Goal: Task Accomplishment & Management: Manage account settings

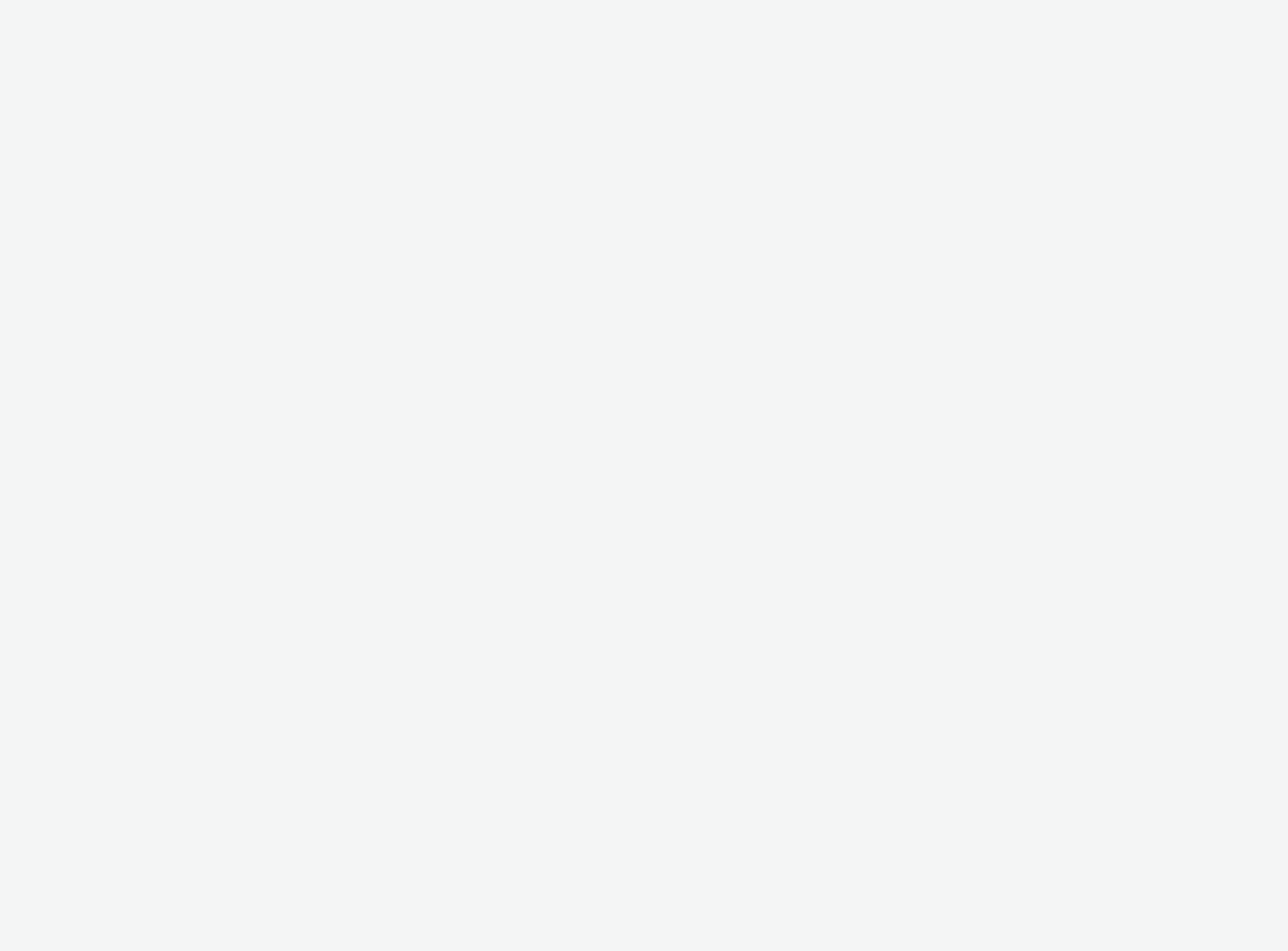
select select "ac009755-aa48-4799-8050-7a339a378eb8"
select select "79162ed7-0017-4339-93b0-3399b708648f"
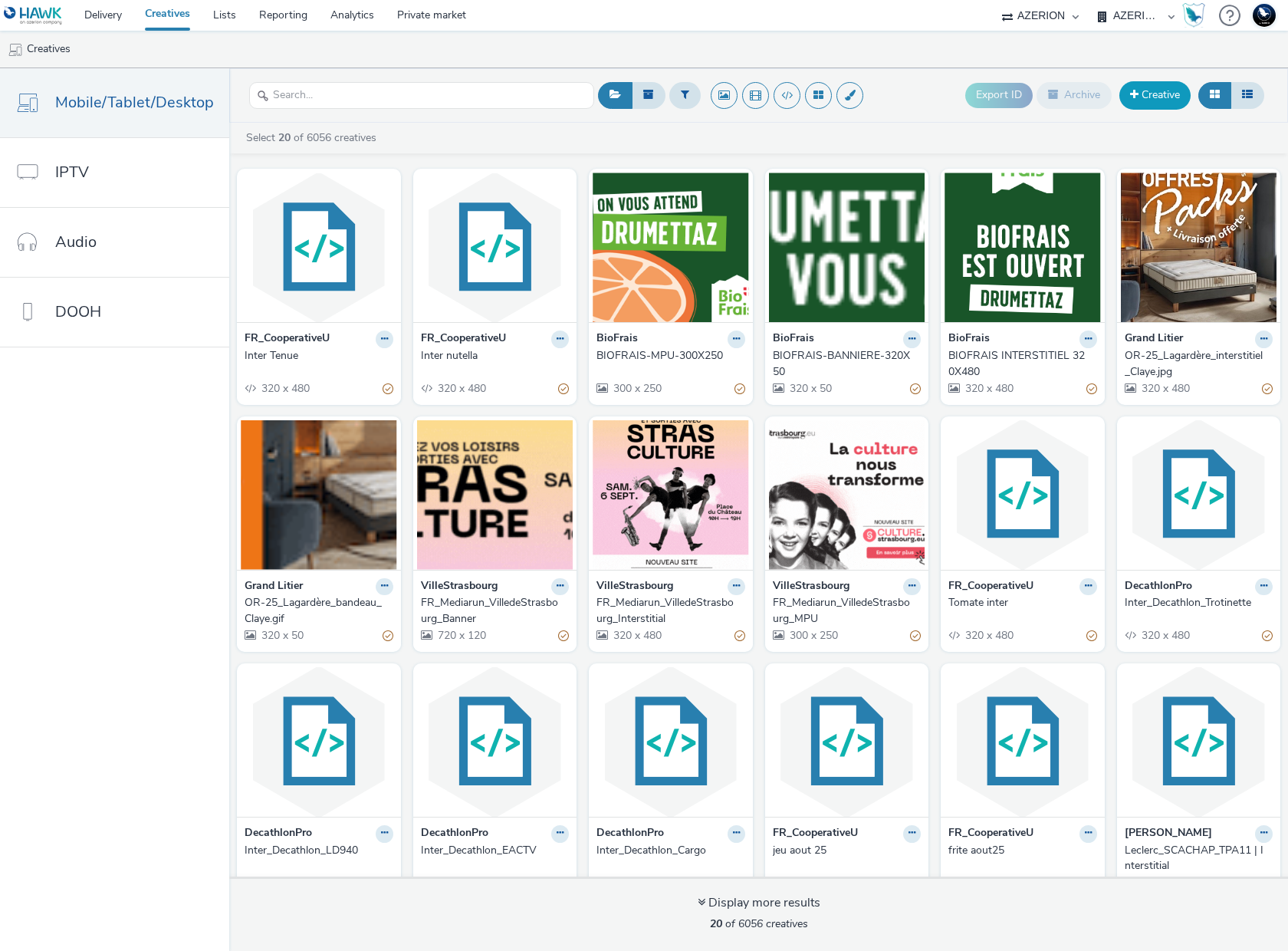
click at [1164, 99] on link "Creative" at bounding box center [1155, 95] width 71 height 28
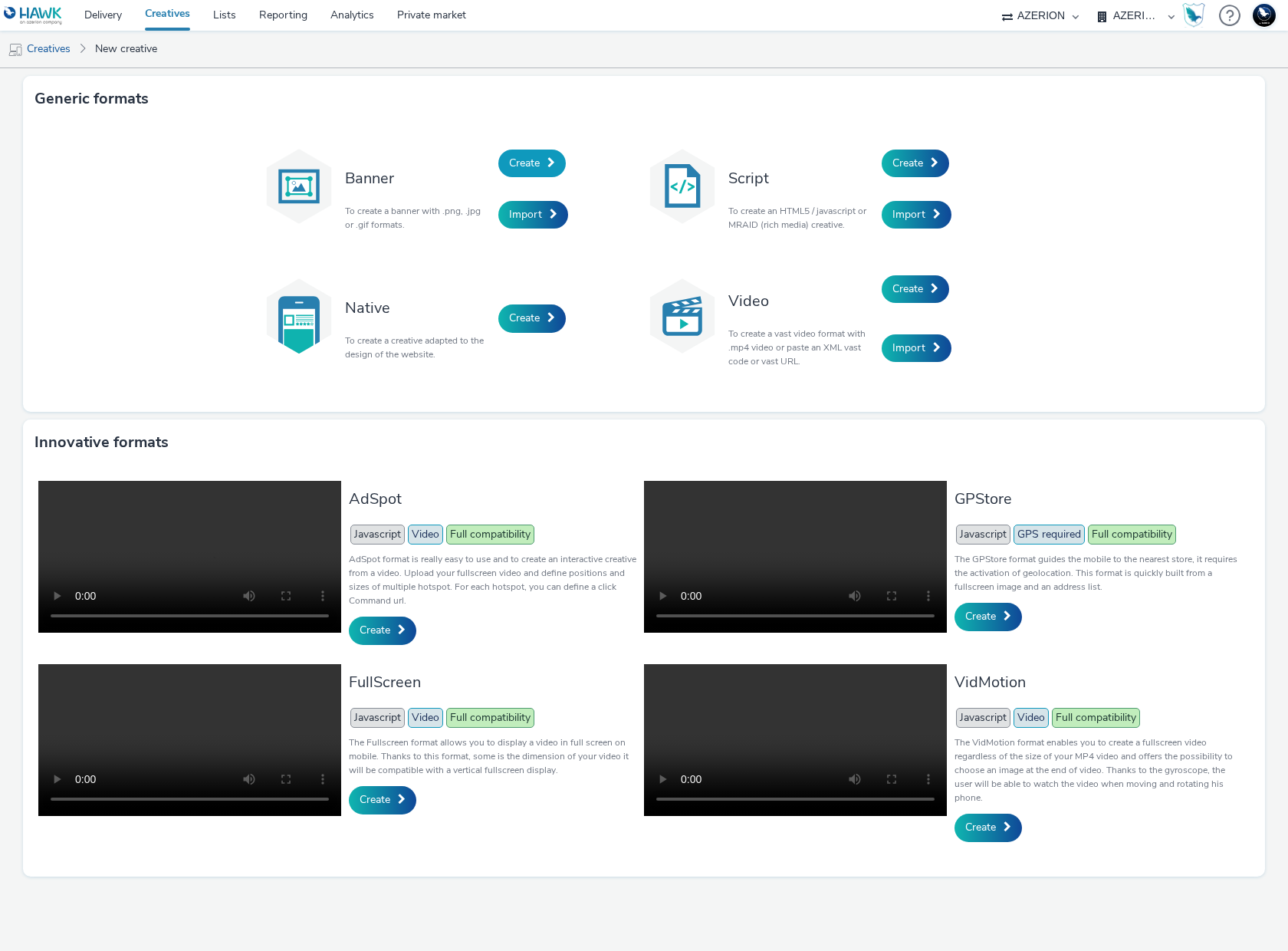
click at [528, 164] on span "Create" at bounding box center [524, 162] width 30 height 14
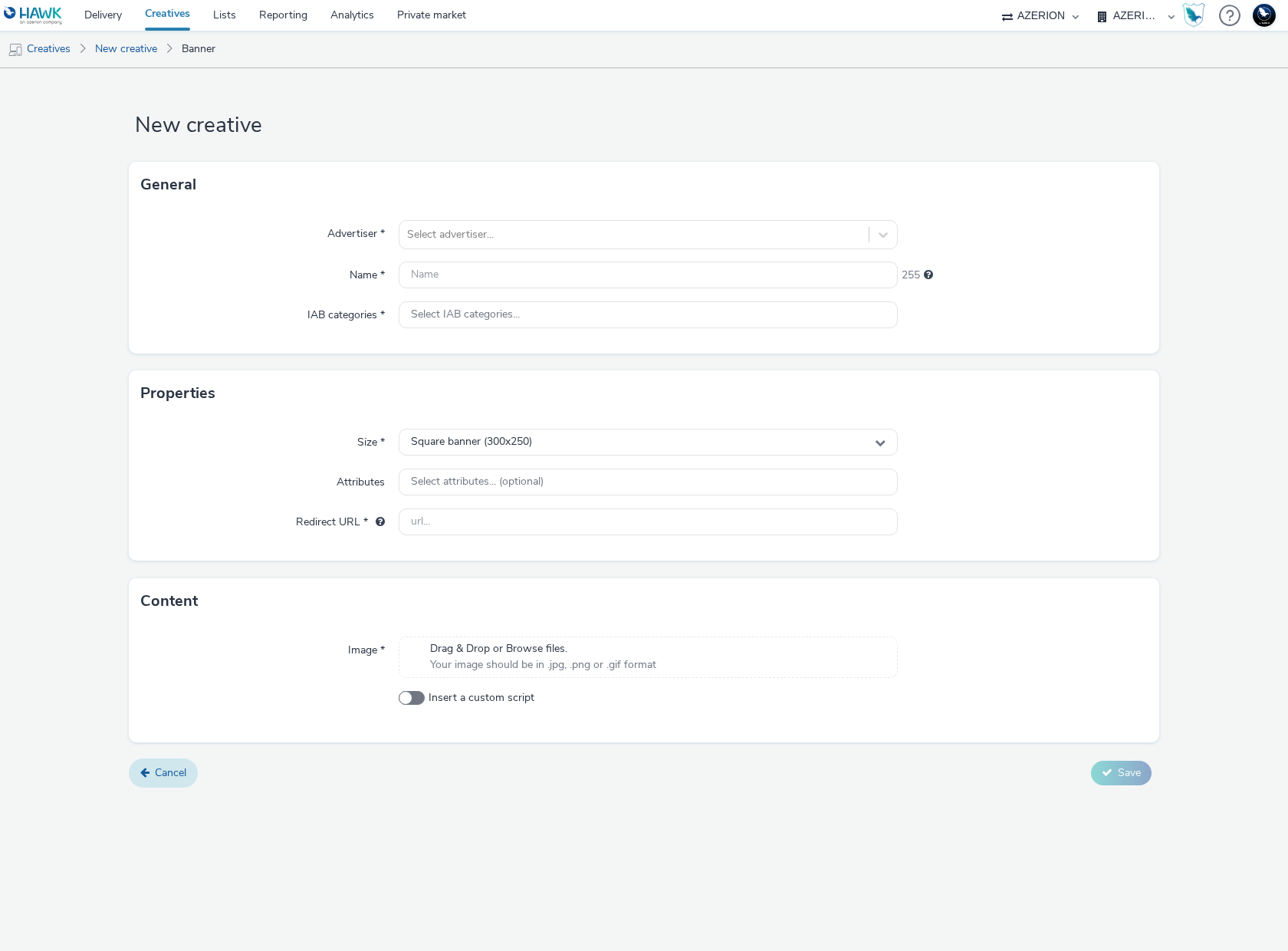
click at [150, 773] on link "Cancel" at bounding box center [163, 773] width 69 height 29
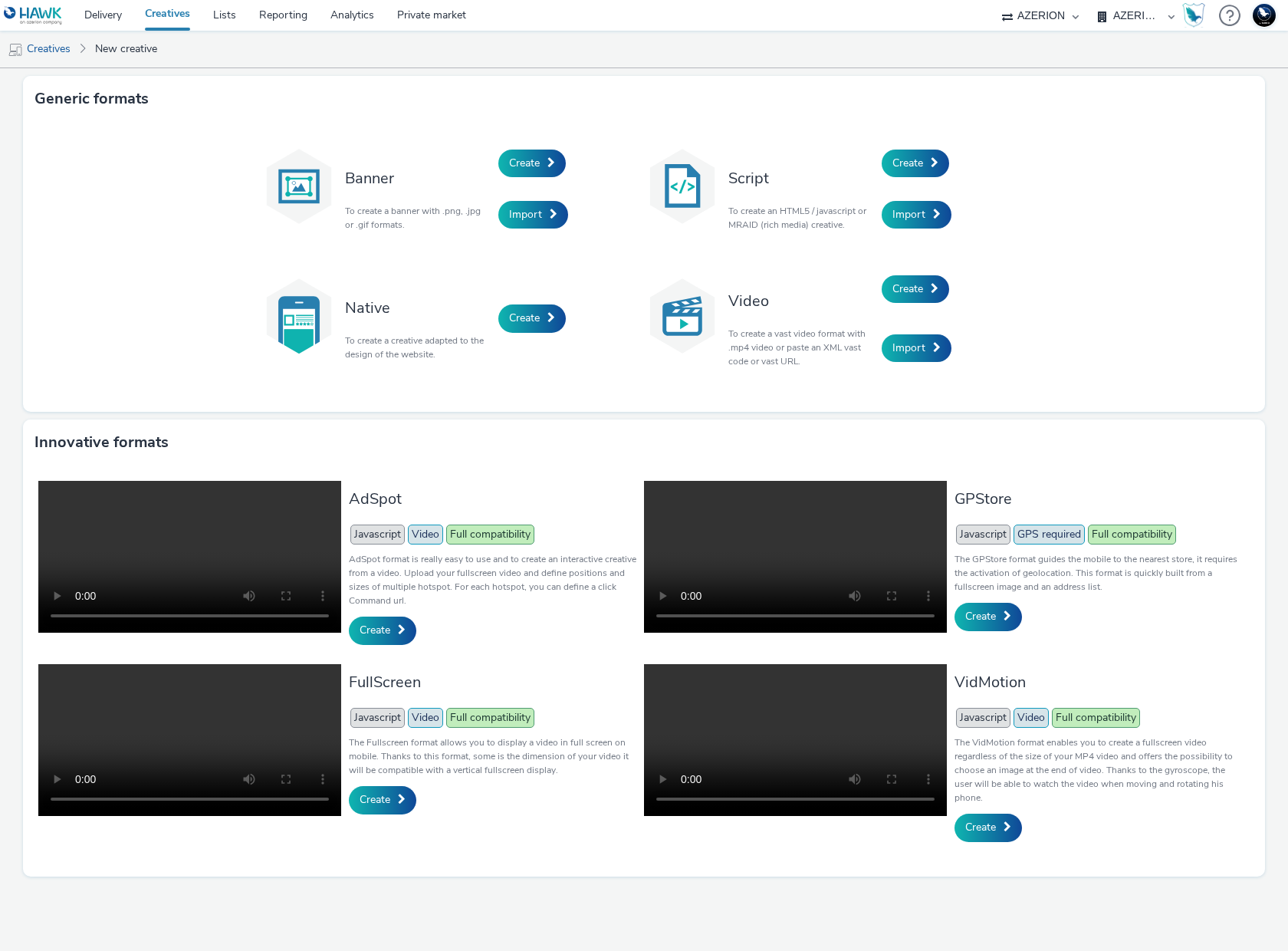
click at [1047, 14] on select "75 Media A8 Media Group ABI Media Abkom AB Abovo Ace & Tate Ad-on Media Nordic …" at bounding box center [1040, 15] width 92 height 30
select select "2fc77e36-bb93-4aa3-9dff-dcb08e02eac6"
click at [995, 0] on select "75 Media A8 Media Group ABI Media Abkom AB Abovo Ace & Tate Ad-on Media Nordic …" at bounding box center [1040, 15] width 92 height 30
select select "76ad01cf-8fce-4ca5-967e-cfcb7530c48b"
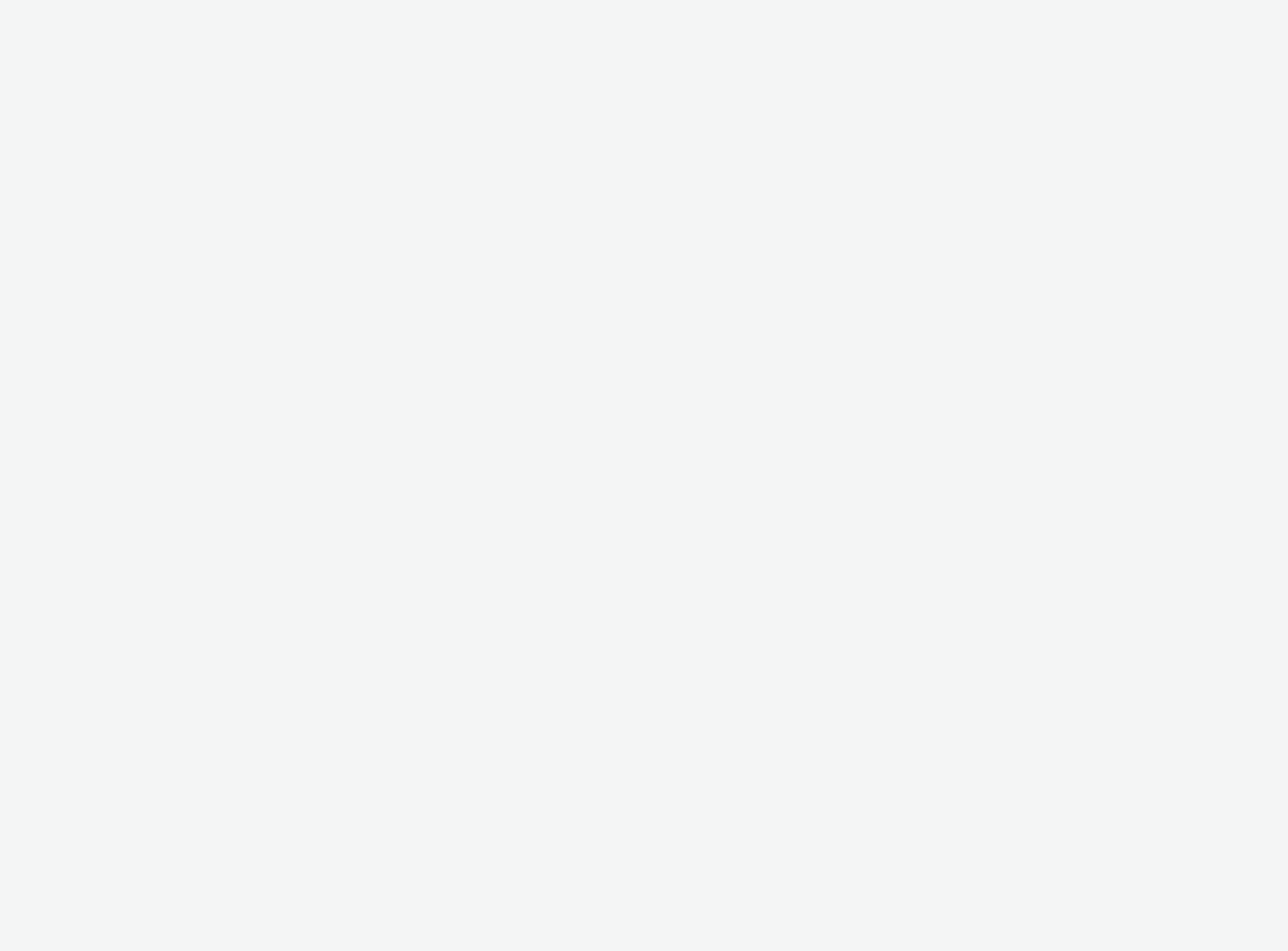
click at [1141, 16] on div at bounding box center [644, 476] width 1288 height 951
select select "2fc77e36-bb93-4aa3-9dff-dcb08e02eac6"
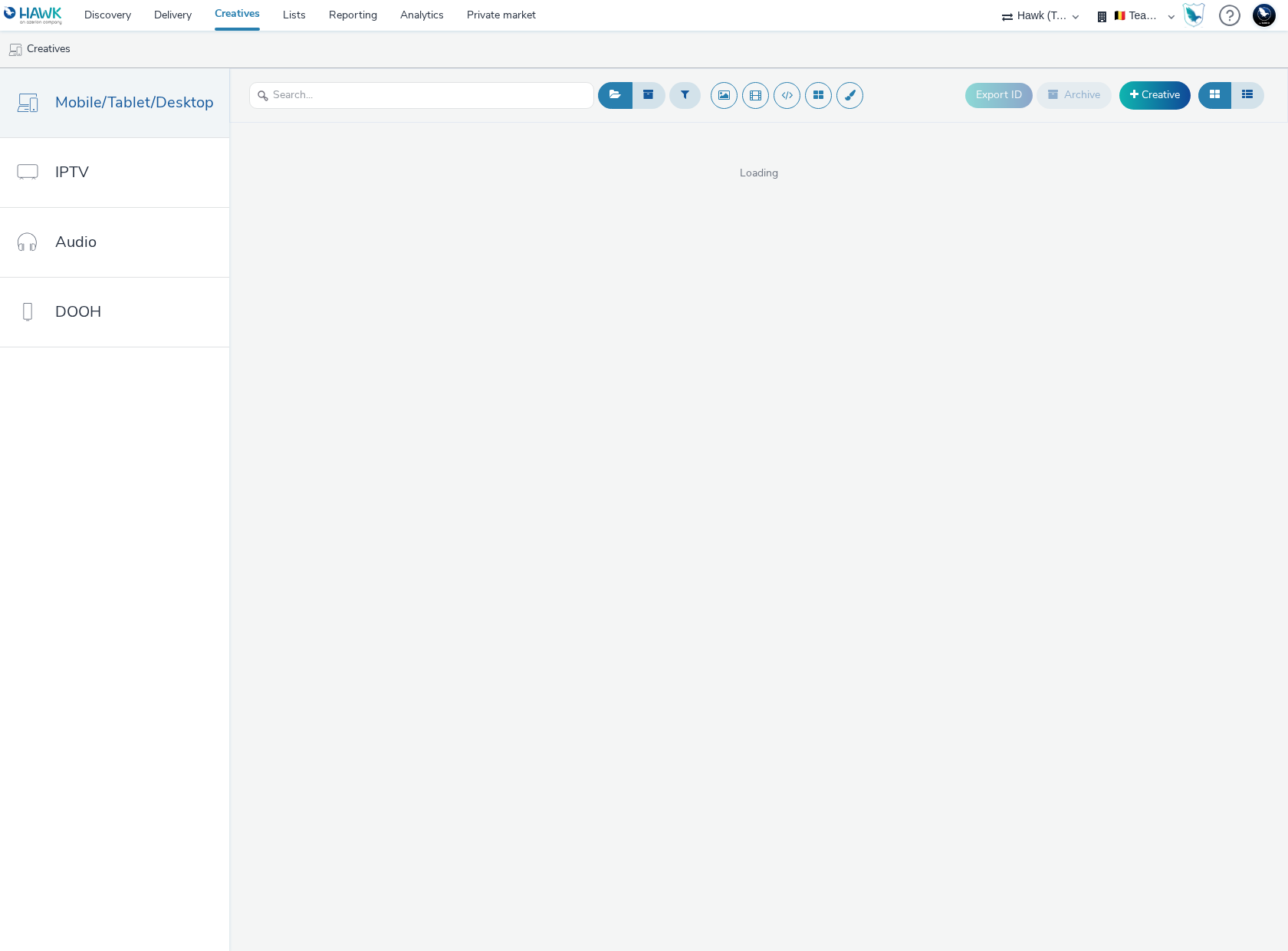
click at [1130, 12] on select "🇧🇪 Team BE 🇩🇪 Team DE 🇫🇷 Team FR 🇬🇧 Team UK 🌍 Demonstration 📡 Integration tests…" at bounding box center [1136, 15] width 92 height 30
select select "2405a9d4-3350-4458-8d06-44f78962fa76"
click at [1090, 0] on select "🇧🇪 Team BE 🇩🇪 Team DE 🇫🇷 Team FR 🇬🇧 Team UK 🌍 Demonstration 📡 Integration tests…" at bounding box center [1136, 15] width 92 height 30
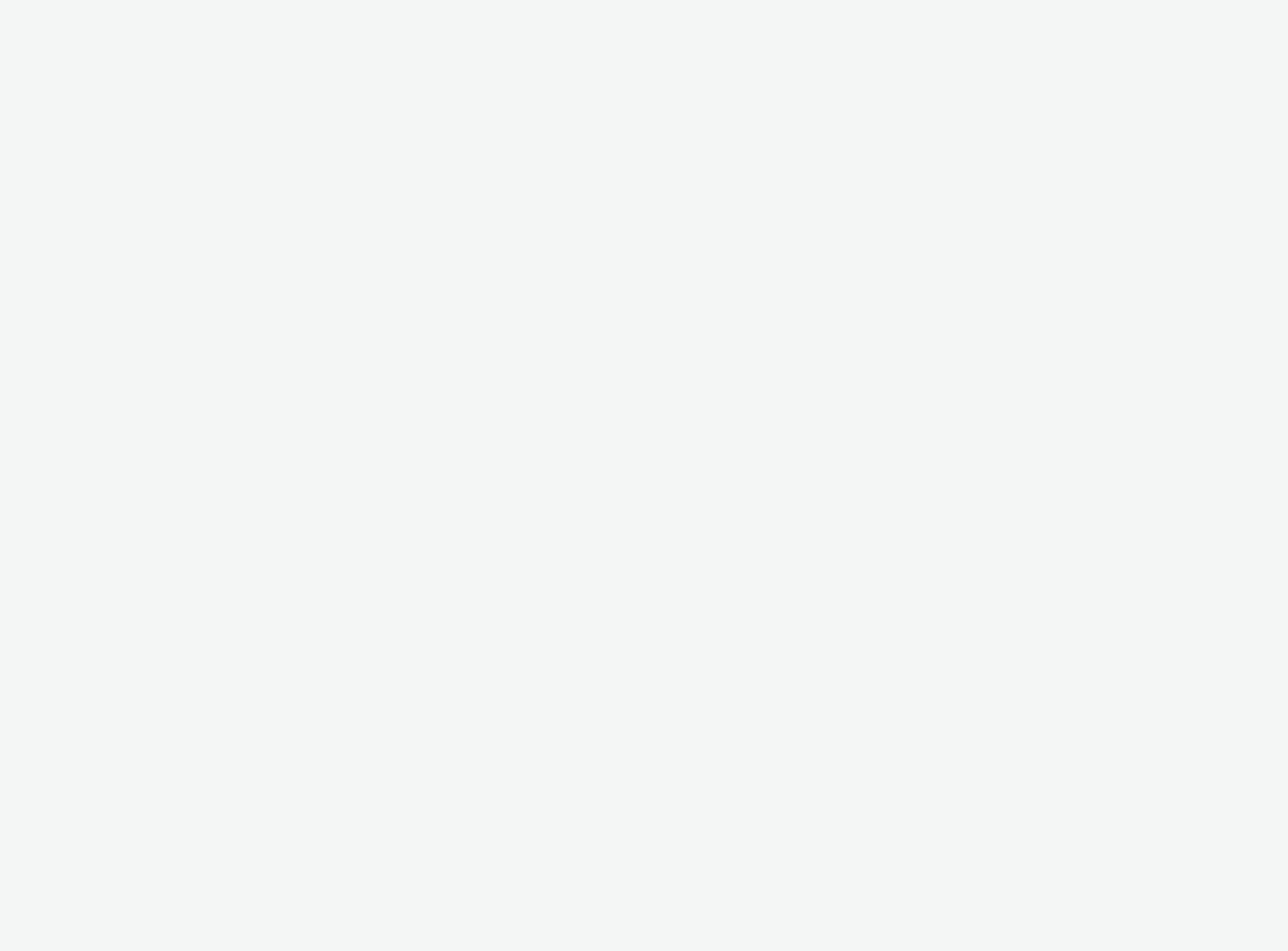
select select "2fc77e36-bb93-4aa3-9dff-dcb08e02eac6"
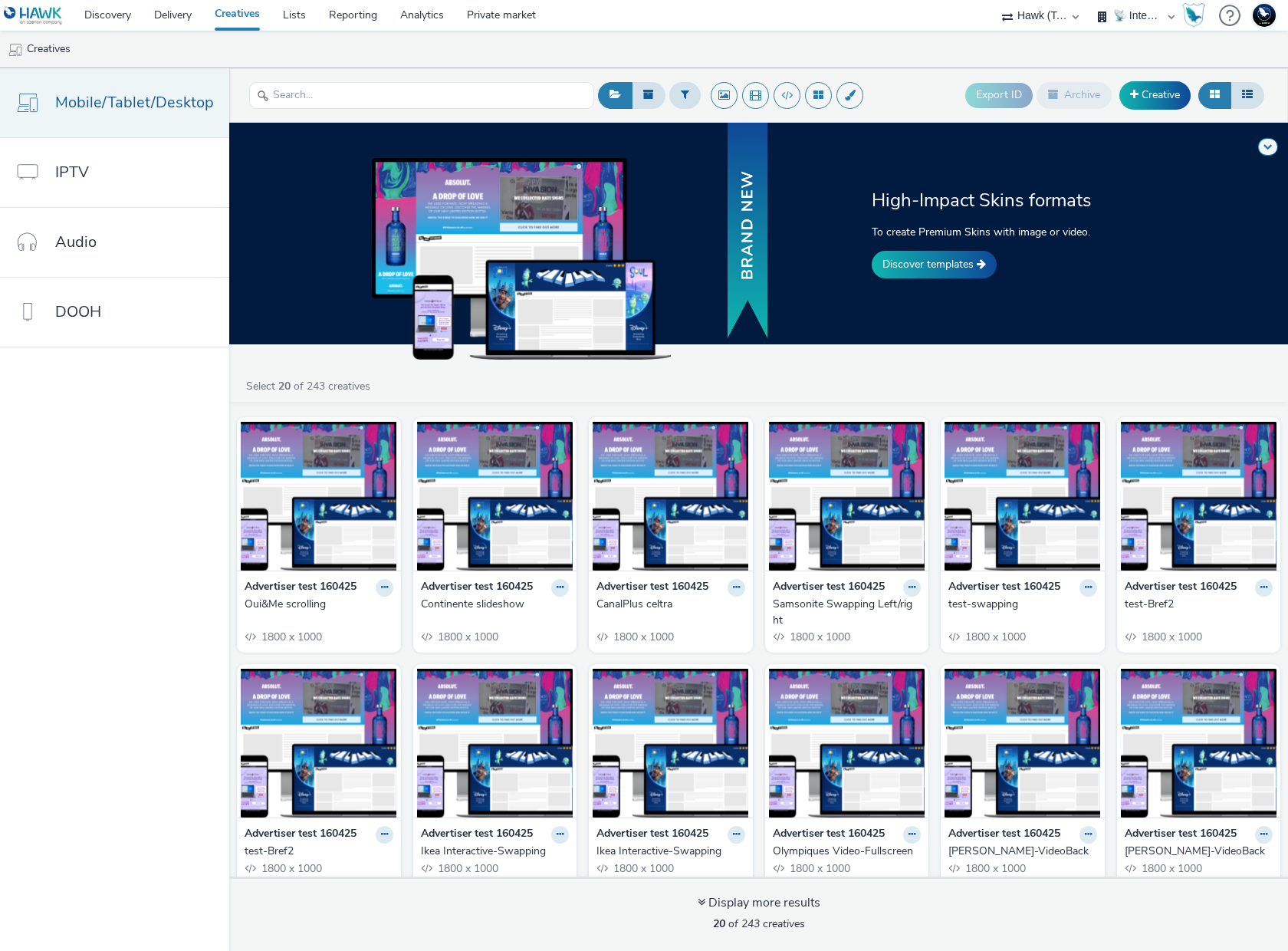
click at [96, 101] on span "Mobile/Tablet/Desktop" at bounding box center [134, 102] width 159 height 22
click at [1170, 17] on div "🇧🇪 Team BE 🇩🇪 Team DE 🇫🇷 Team FR 🇬🇧 Team UK 🌍 Demonstration 📡 Integration tests…" at bounding box center [1136, 15] width 92 height 30
click at [1154, 17] on select "🇧🇪 Team BE 🇩🇪 Team DE 🇫🇷 Team FR 🇬🇧 Team UK 🌍 Demonstration 📡 Integration tests…" at bounding box center [1136, 15] width 92 height 30
select select "33113945-0fec-4247-9395-fb2ce4d33dcd"
click at [1090, 0] on select "🇧🇪 Team BE 🇩🇪 Team DE 🇫🇷 Team FR 🇬🇧 Team UK 🌍 Demonstration 📡 Integration tests…" at bounding box center [1136, 15] width 92 height 30
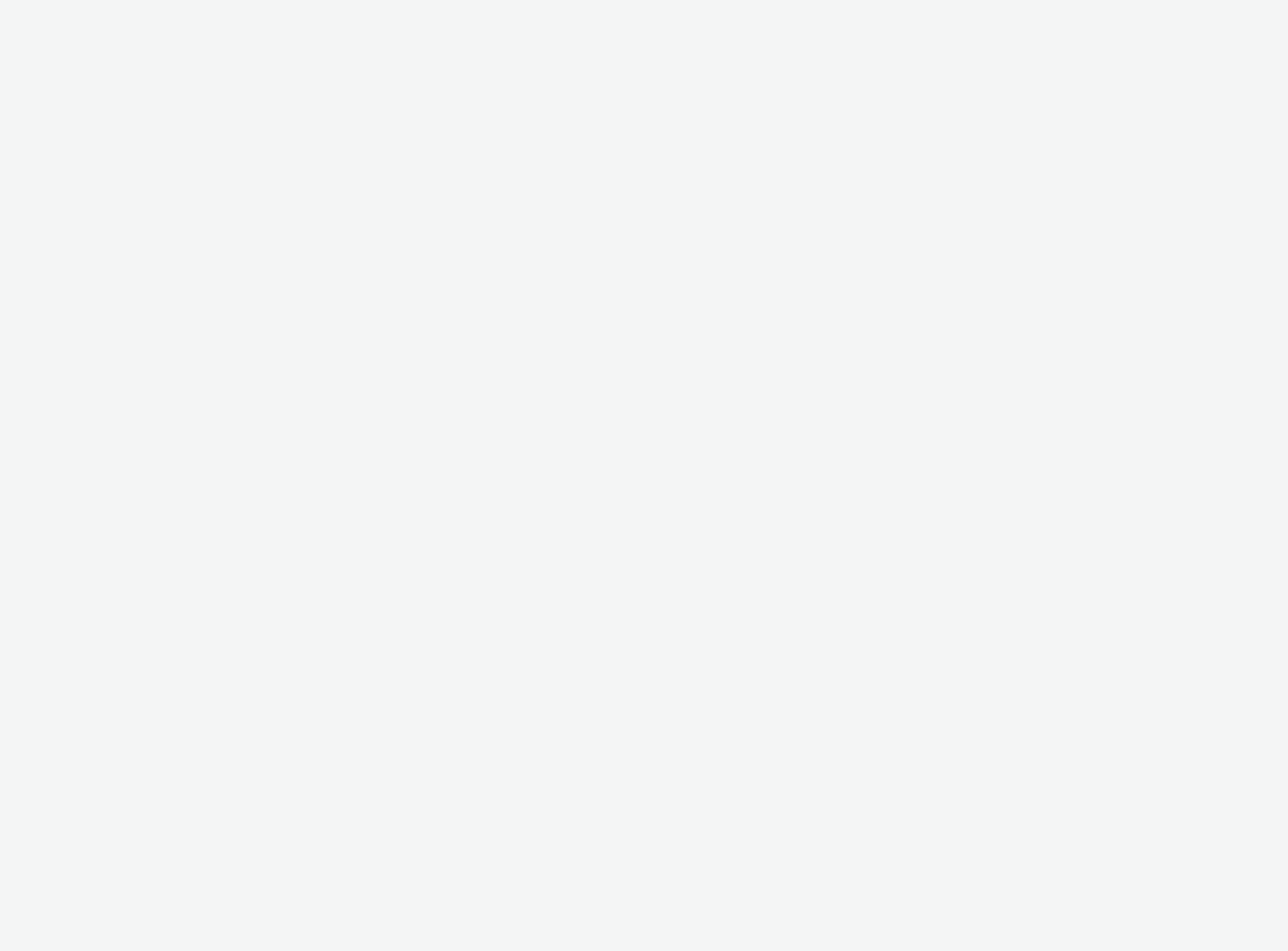
select select "2fc77e36-bb93-4aa3-9dff-dcb08e02eac6"
select select "33113945-0fec-4247-9395-fb2ce4d33dcd"
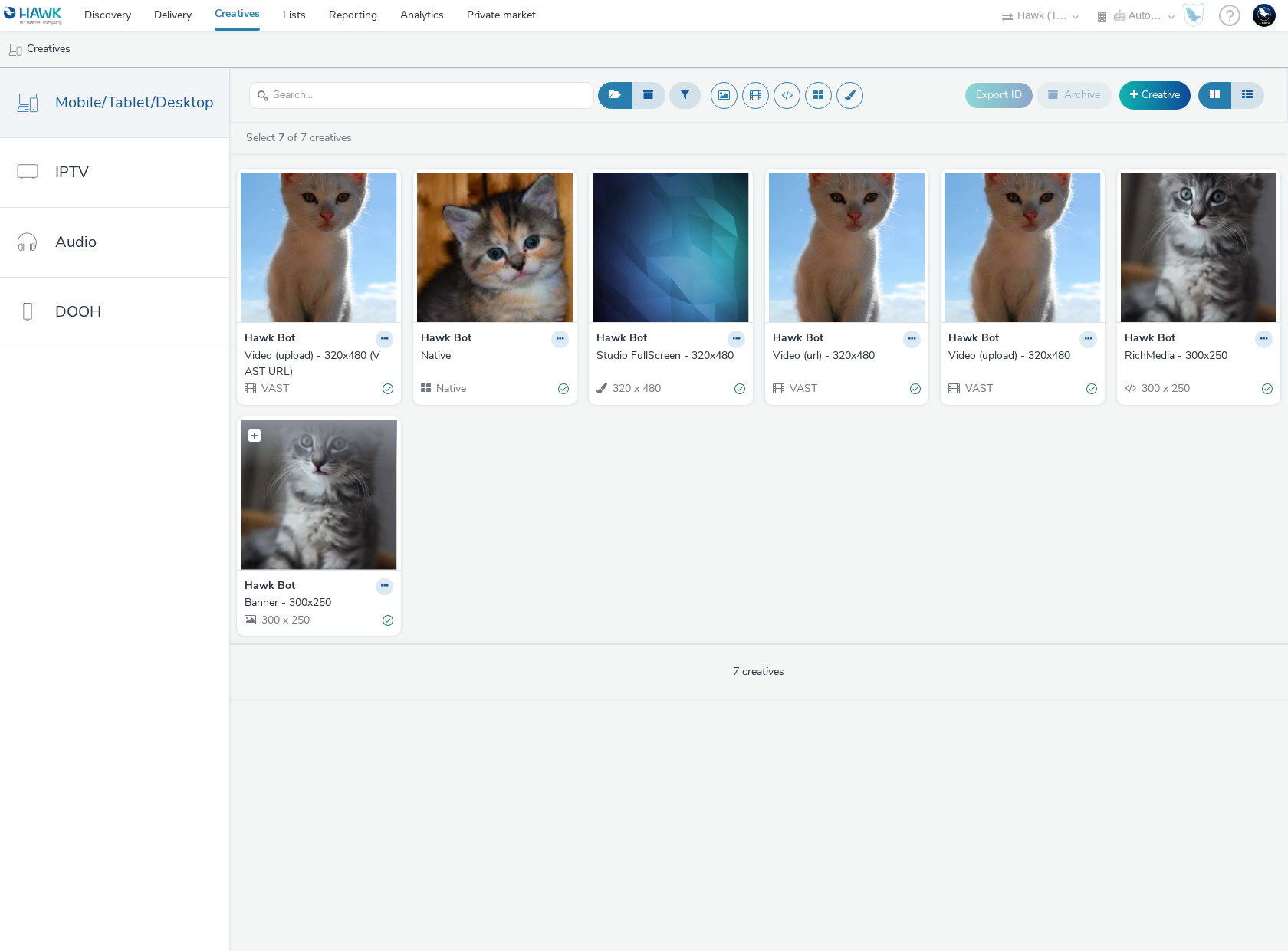
click at [326, 492] on img at bounding box center [319, 495] width 156 height 150
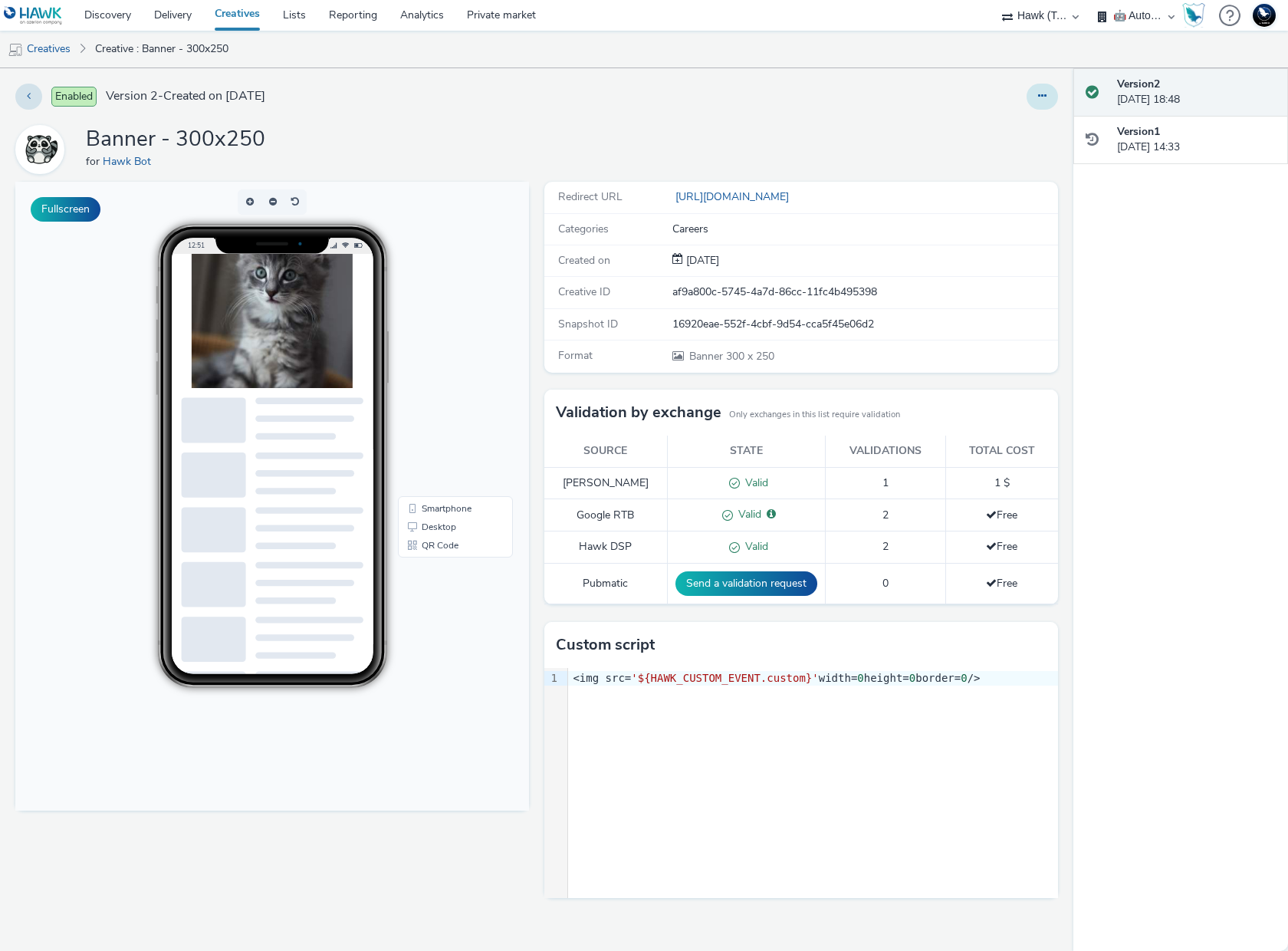
click at [1040, 96] on icon at bounding box center [1043, 96] width 8 height 11
click at [994, 130] on link "Edit" at bounding box center [1000, 127] width 115 height 30
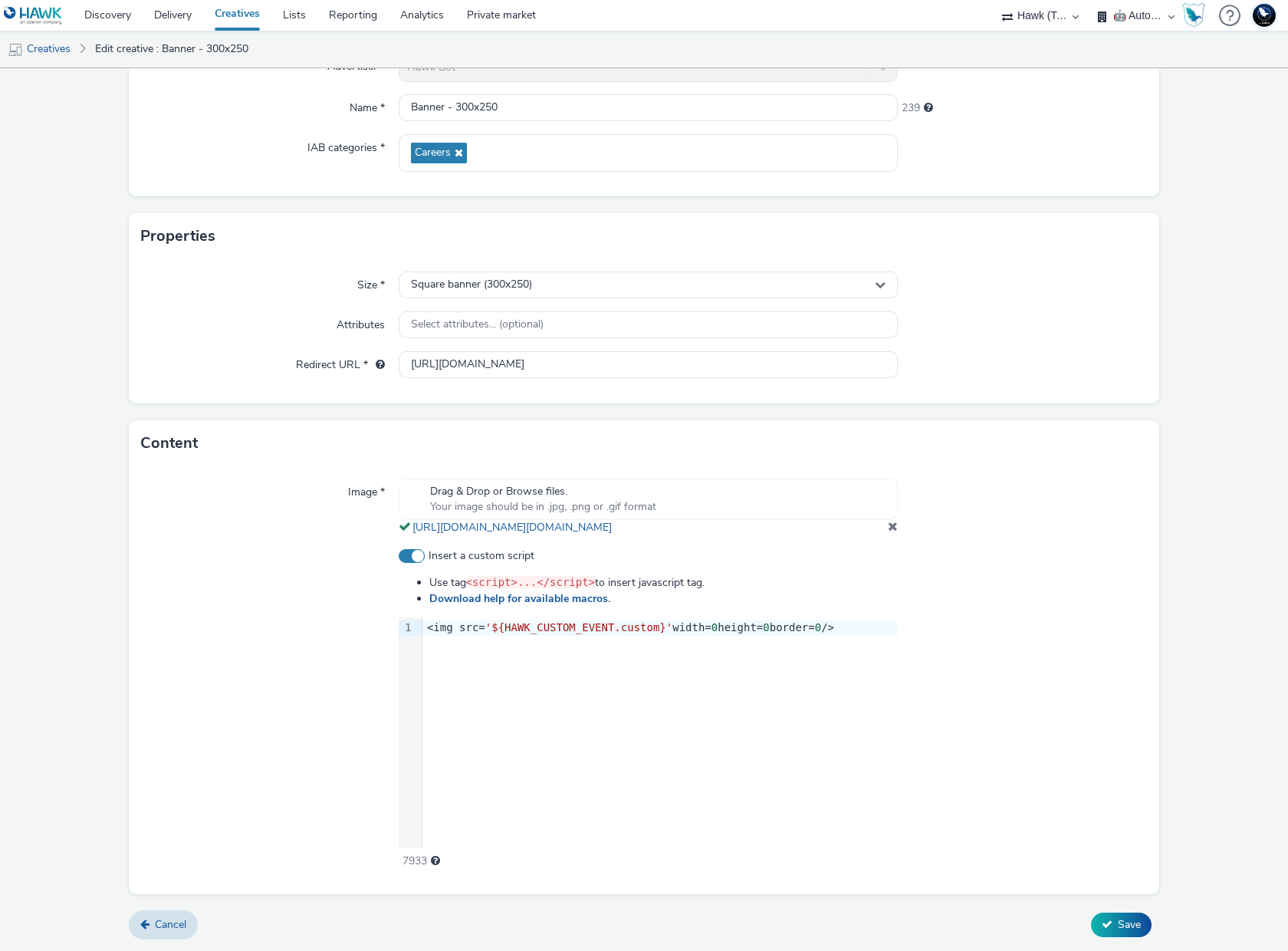
scroll to position [182, 0]
drag, startPoint x: 639, startPoint y: 599, endPoint x: 427, endPoint y: 603, distance: 212.0
click at [430, 603] on li "Download help for available macros." at bounding box center [664, 599] width 469 height 15
copy link "Download help for available macros."
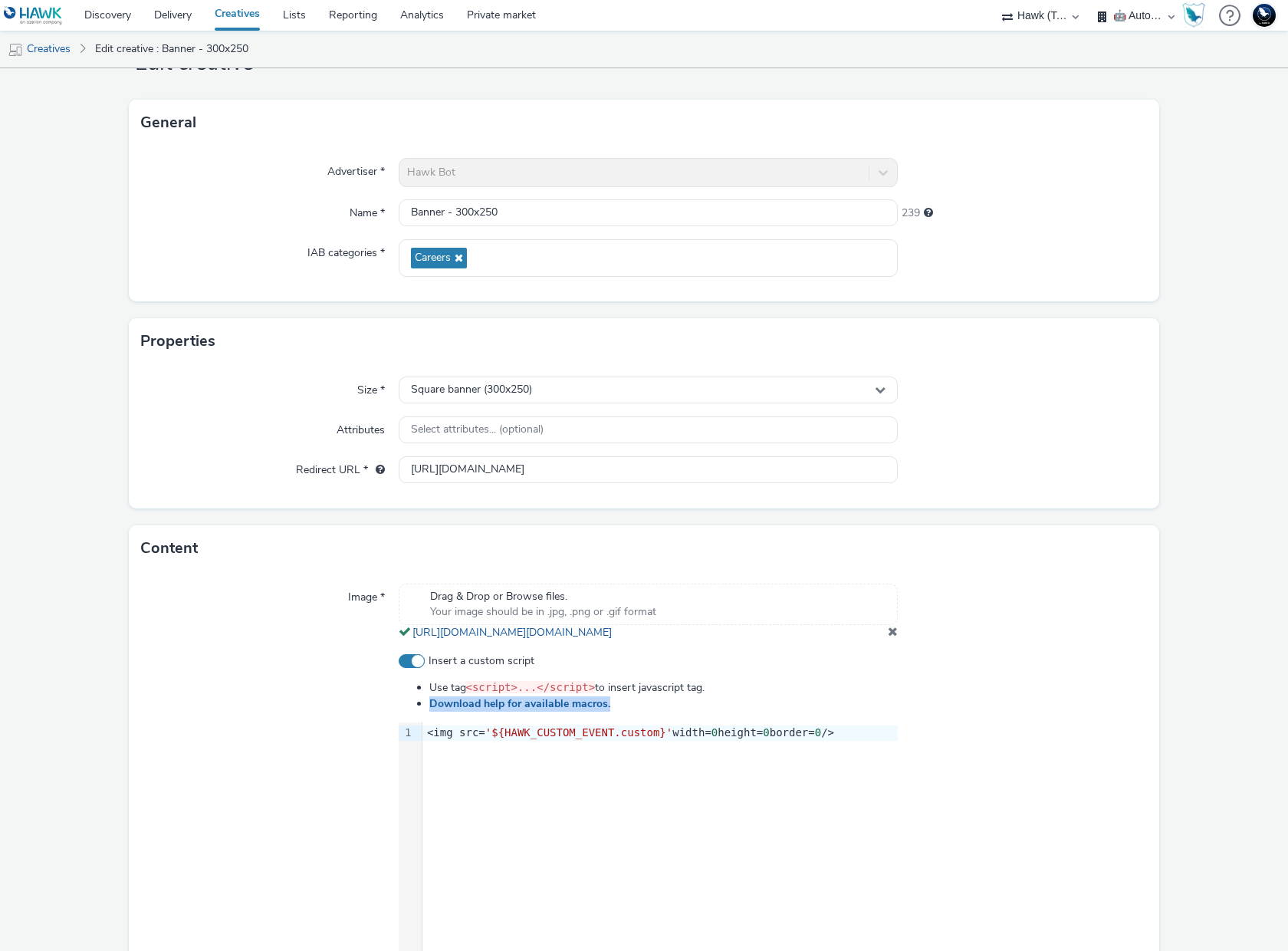
scroll to position [30, 0]
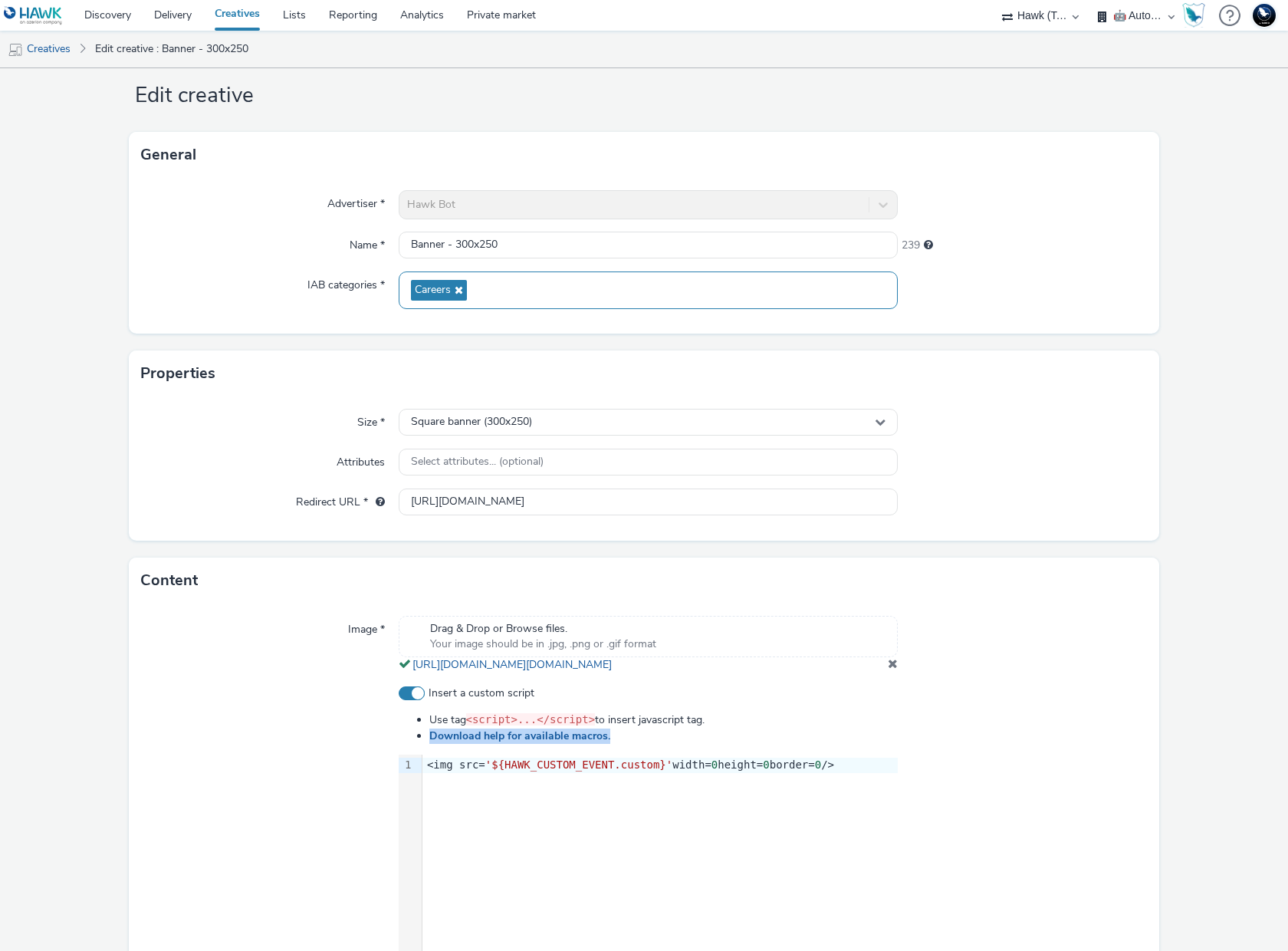
click at [522, 294] on div "Careers" at bounding box center [648, 290] width 499 height 37
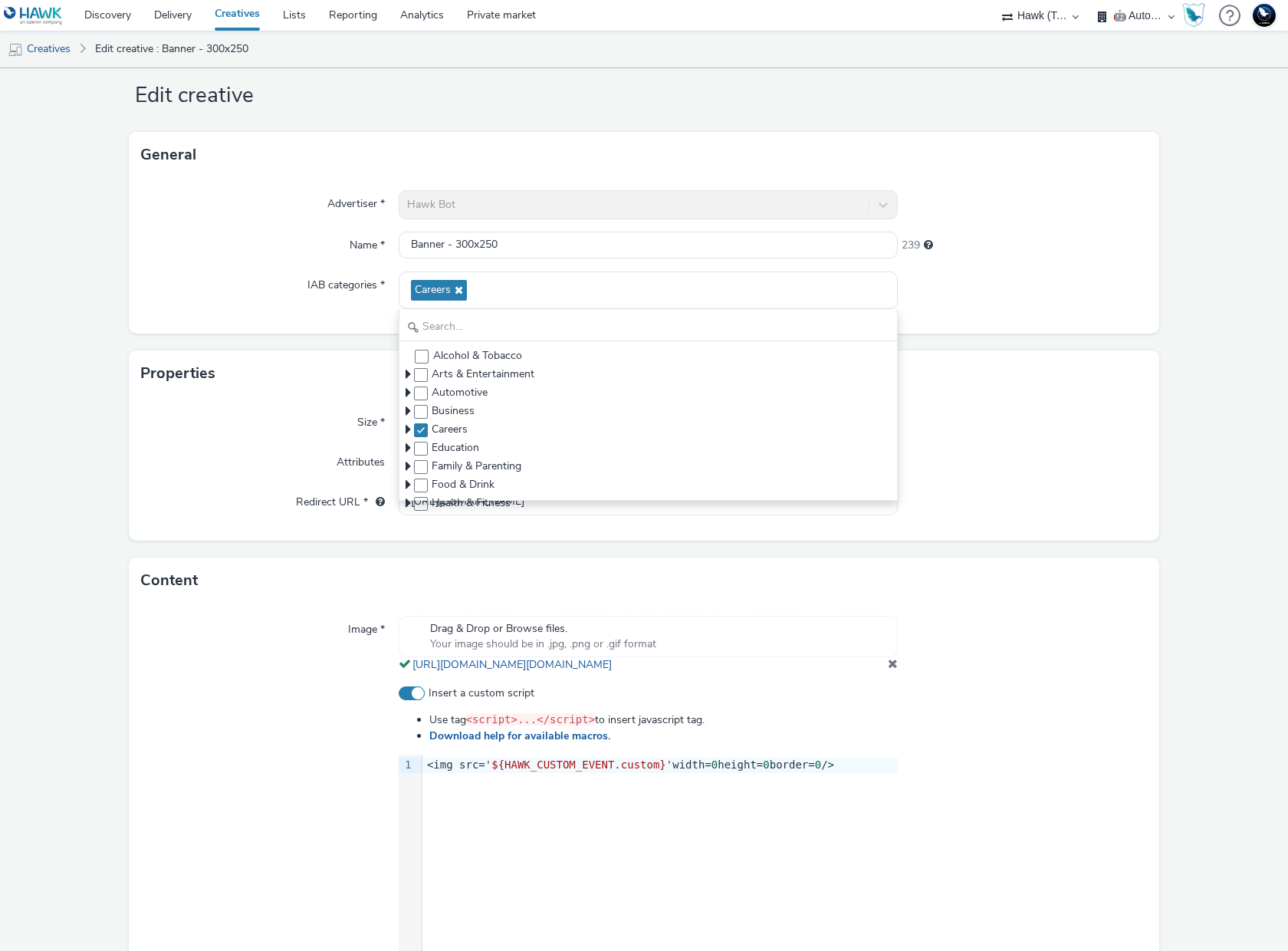
click at [343, 323] on div "Advertiser * Hawk Bot Name * Banner - 300x250 239 IAB categories * Careers Alco…" at bounding box center [644, 256] width 1030 height 156
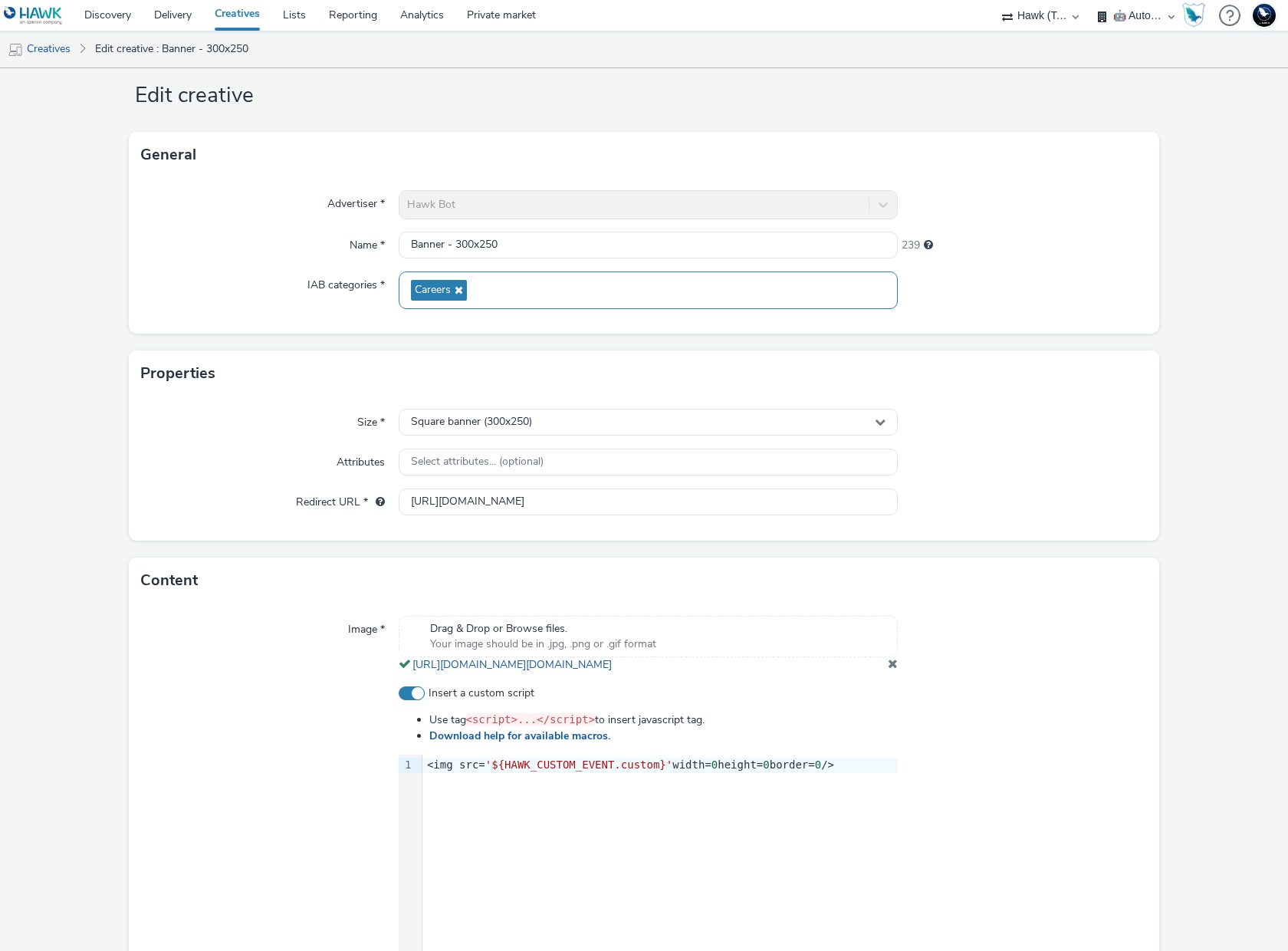
click at [514, 286] on div "Careers" at bounding box center [648, 290] width 499 height 37
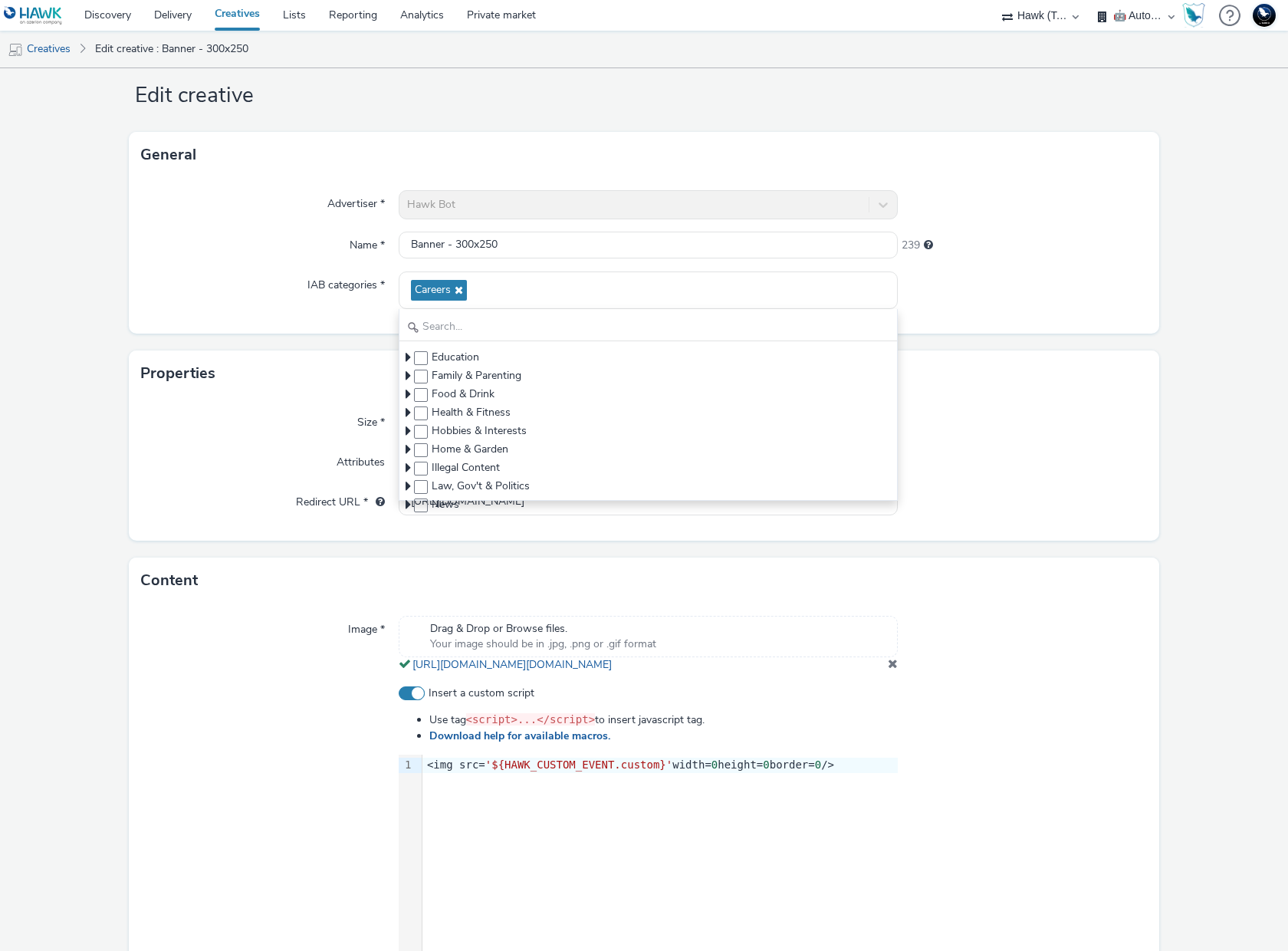
scroll to position [0, 0]
click at [406, 372] on icon at bounding box center [408, 374] width 5 height 15
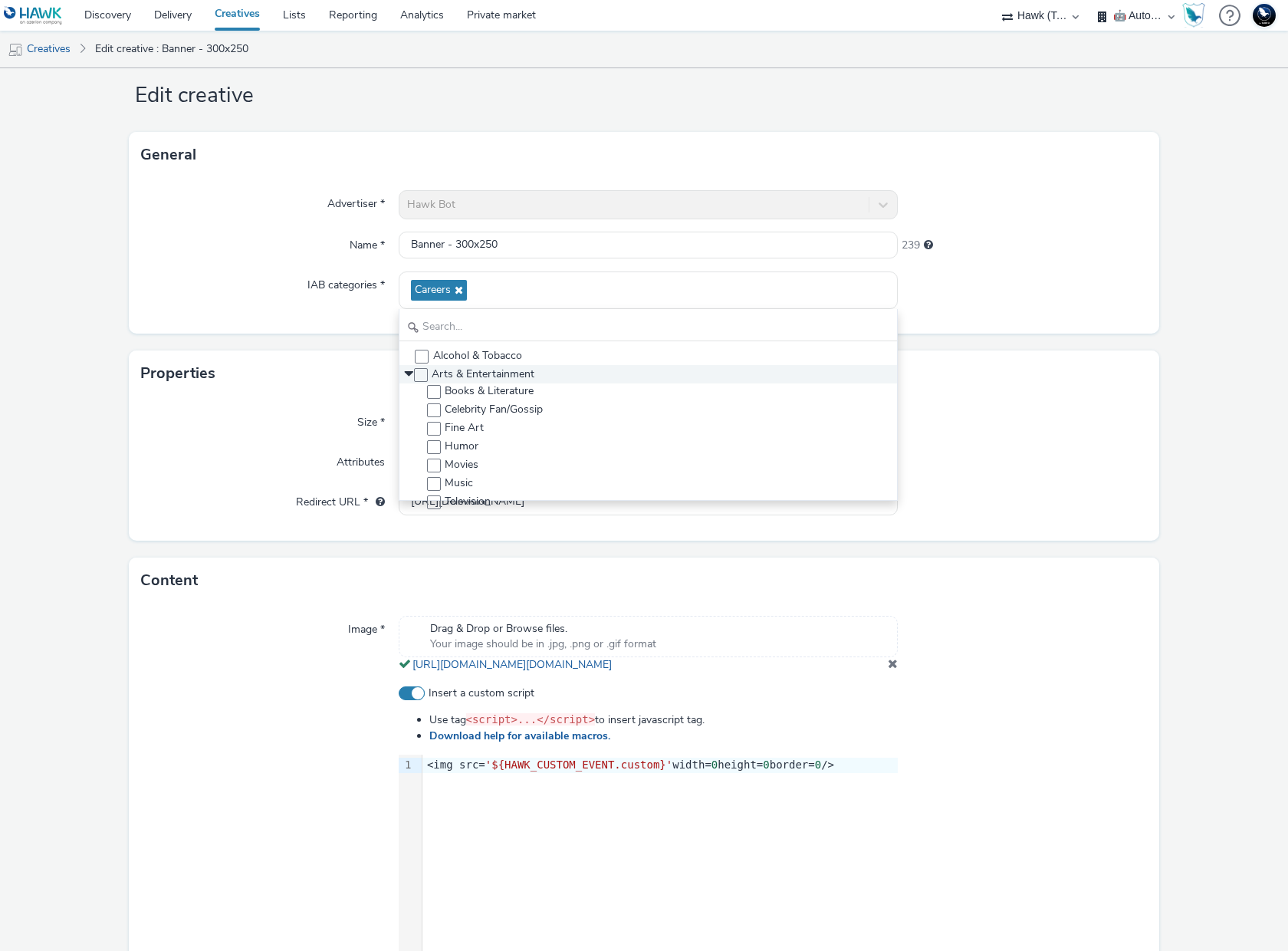
click at [405, 372] on icon at bounding box center [408, 374] width 15 height 5
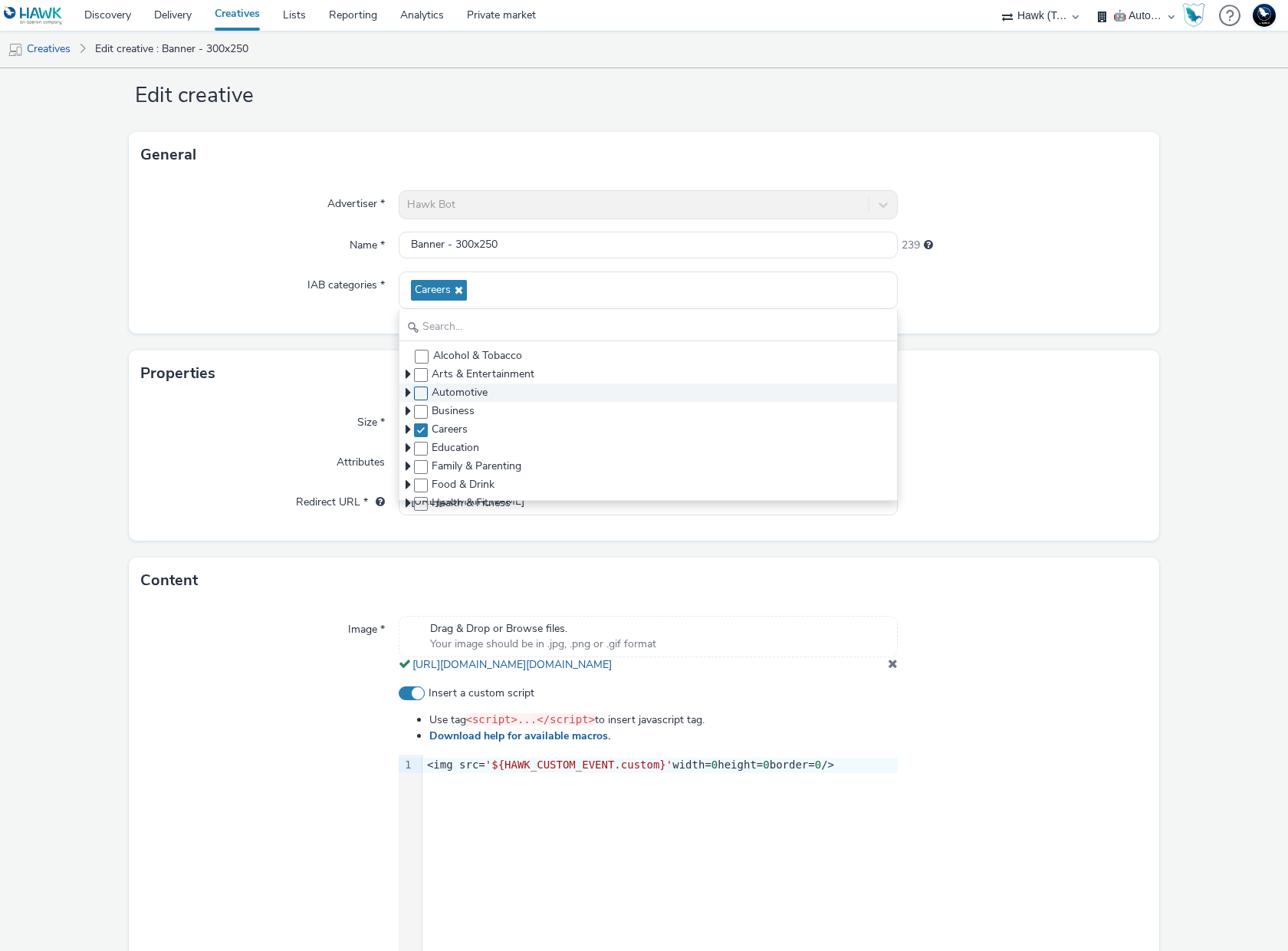
click at [417, 398] on span at bounding box center [421, 393] width 14 height 14
checkbox input "false"
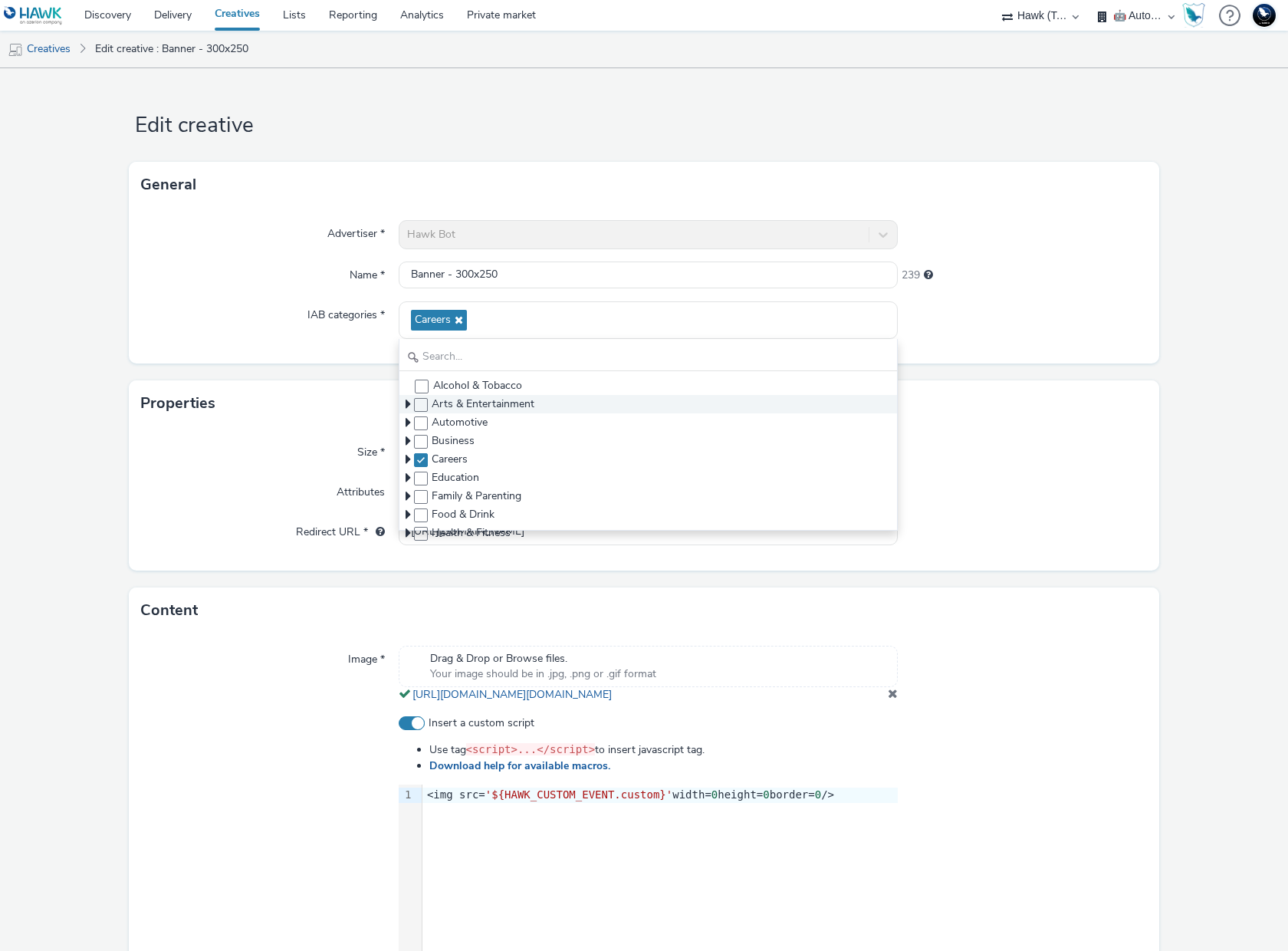
click at [406, 403] on icon at bounding box center [408, 404] width 5 height 15
click at [404, 403] on icon at bounding box center [408, 404] width 15 height 5
click at [406, 403] on icon at bounding box center [408, 404] width 5 height 15
click at [404, 403] on icon at bounding box center [408, 404] width 15 height 5
click at [299, 17] on link "Lists" at bounding box center [294, 15] width 46 height 30
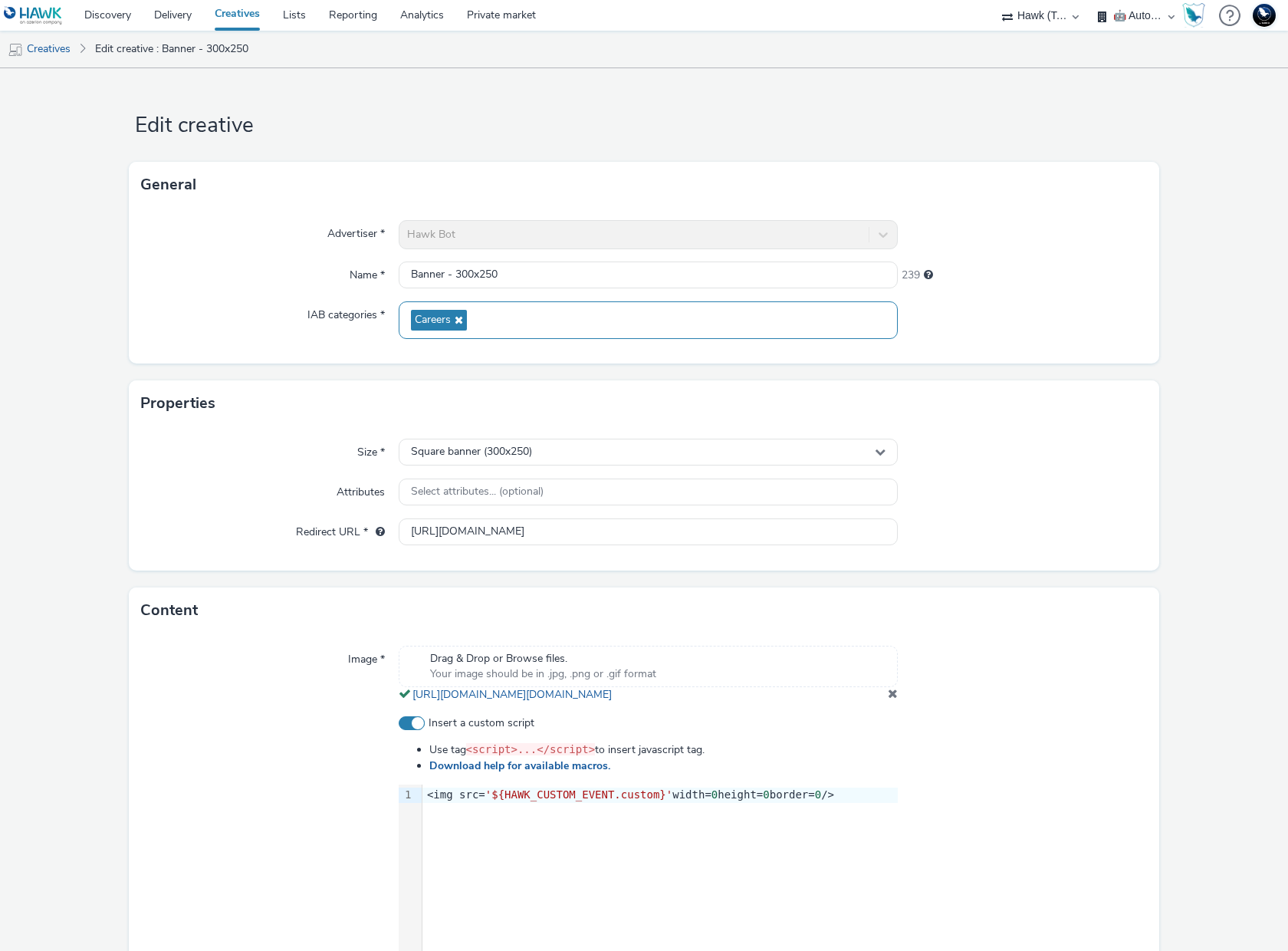
click at [545, 317] on div "Careers" at bounding box center [648, 320] width 499 height 37
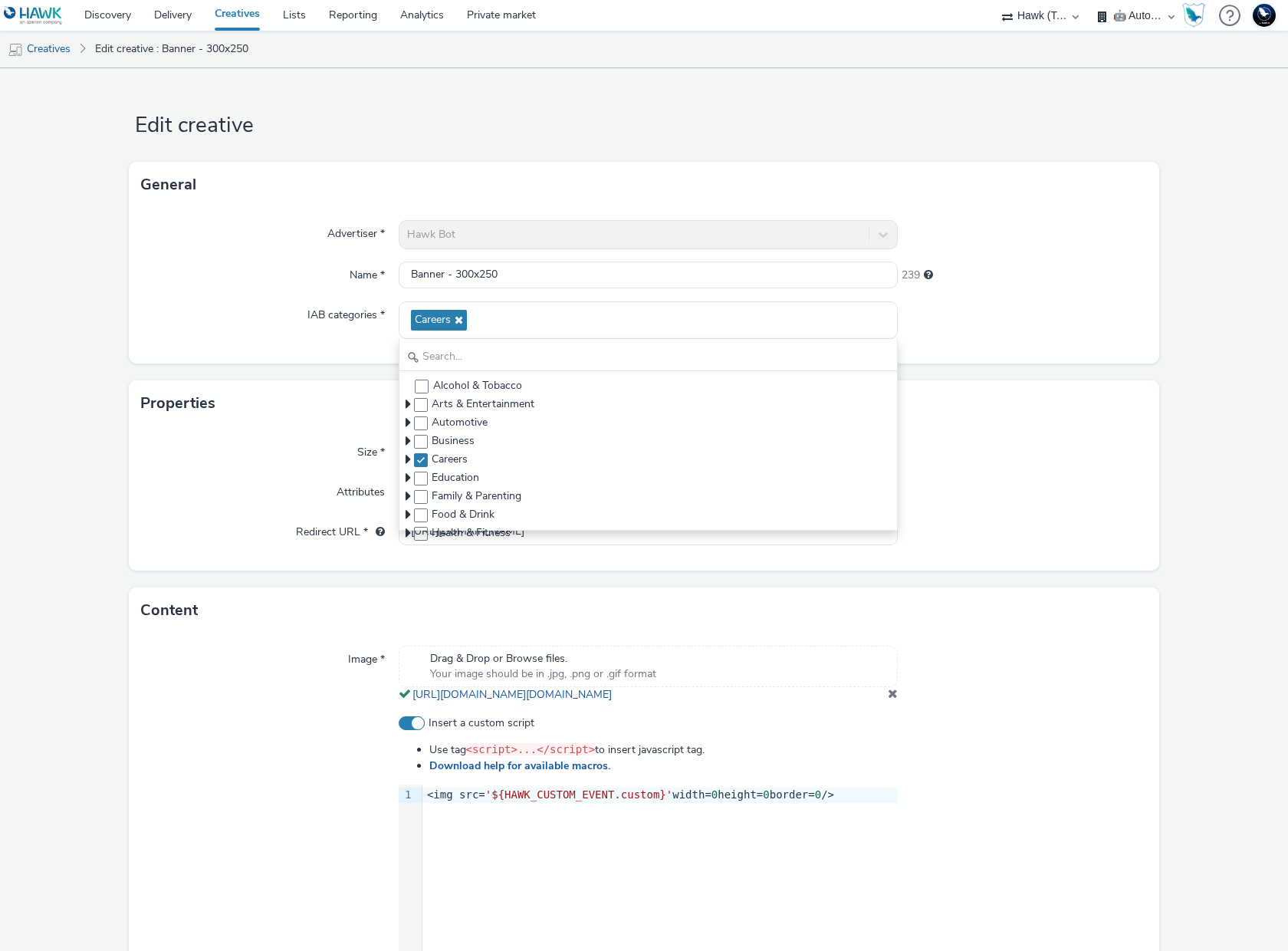
click at [1049, 99] on form "Edit creative General Advertiser * Hawk Bot Name * Banner - 300x250 239 IAB cat…" at bounding box center [644, 593] width 1288 height 1050
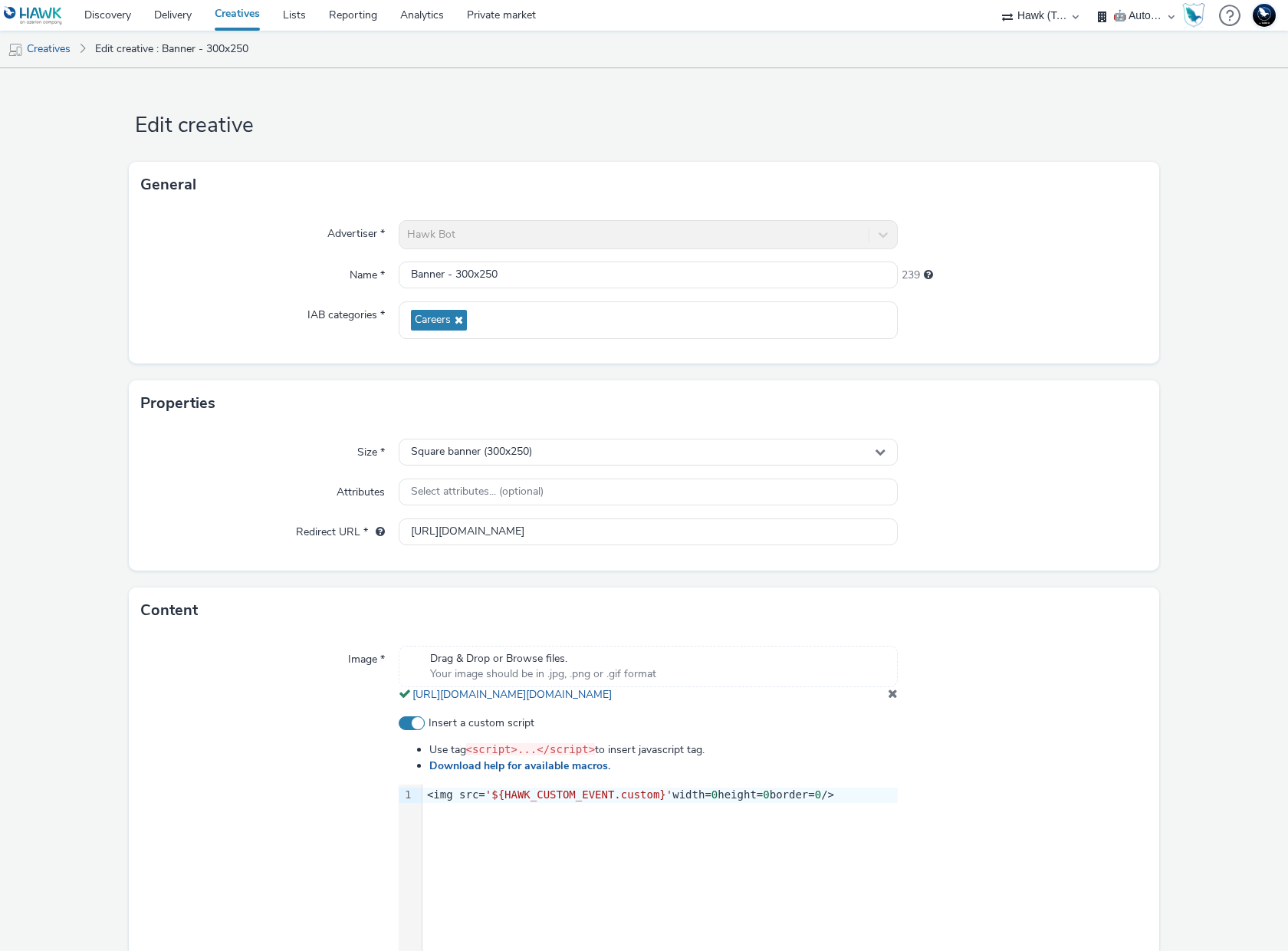
click at [1170, 14] on div "🇧🇪 Team BE 🇩🇪 Team DE 🇫🇷 Team FR 🇬🇧 Team UK 🌍 Demonstration 📡 Integration tests…" at bounding box center [1136, 15] width 92 height 30
click at [1135, 14] on select "🇧🇪 Team BE 🇩🇪 Team DE 🇫🇷 Team FR 🇬🇧 Team UK 🌍 Demonstration 📡 Integration tests…" at bounding box center [1136, 15] width 92 height 30
select select "2405a9d4-3350-4458-8d06-44f78962fa76"
click at [1090, 0] on select "🇧🇪 Team BE 🇩🇪 Team DE 🇫🇷 Team FR 🇬🇧 Team UK 🌍 Demonstration 📡 Integration tests…" at bounding box center [1136, 15] width 92 height 30
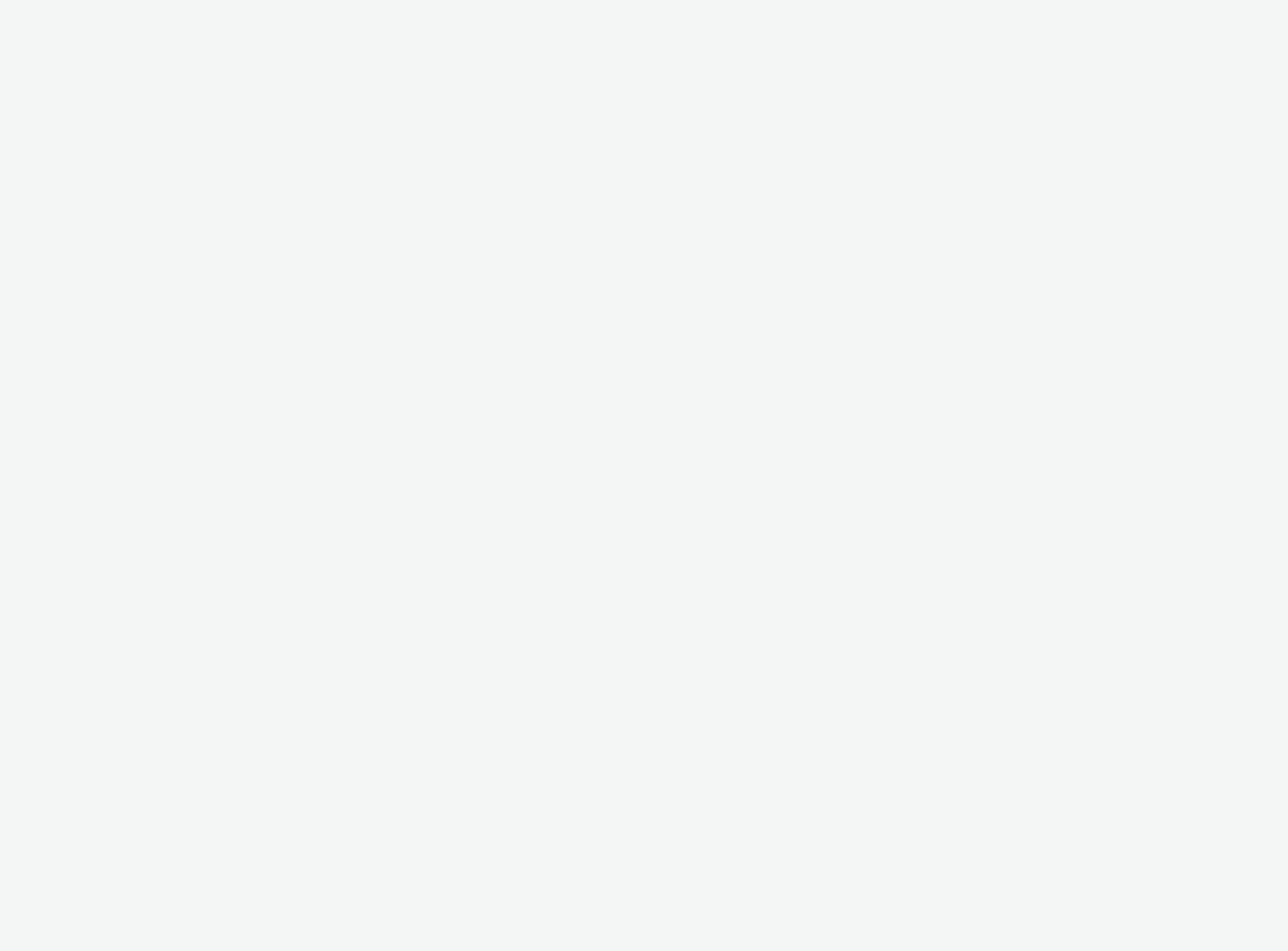
select select "2fc77e36-bb93-4aa3-9dff-dcb08e02eac6"
select select "2405a9d4-3350-4458-8d06-44f78962fa76"
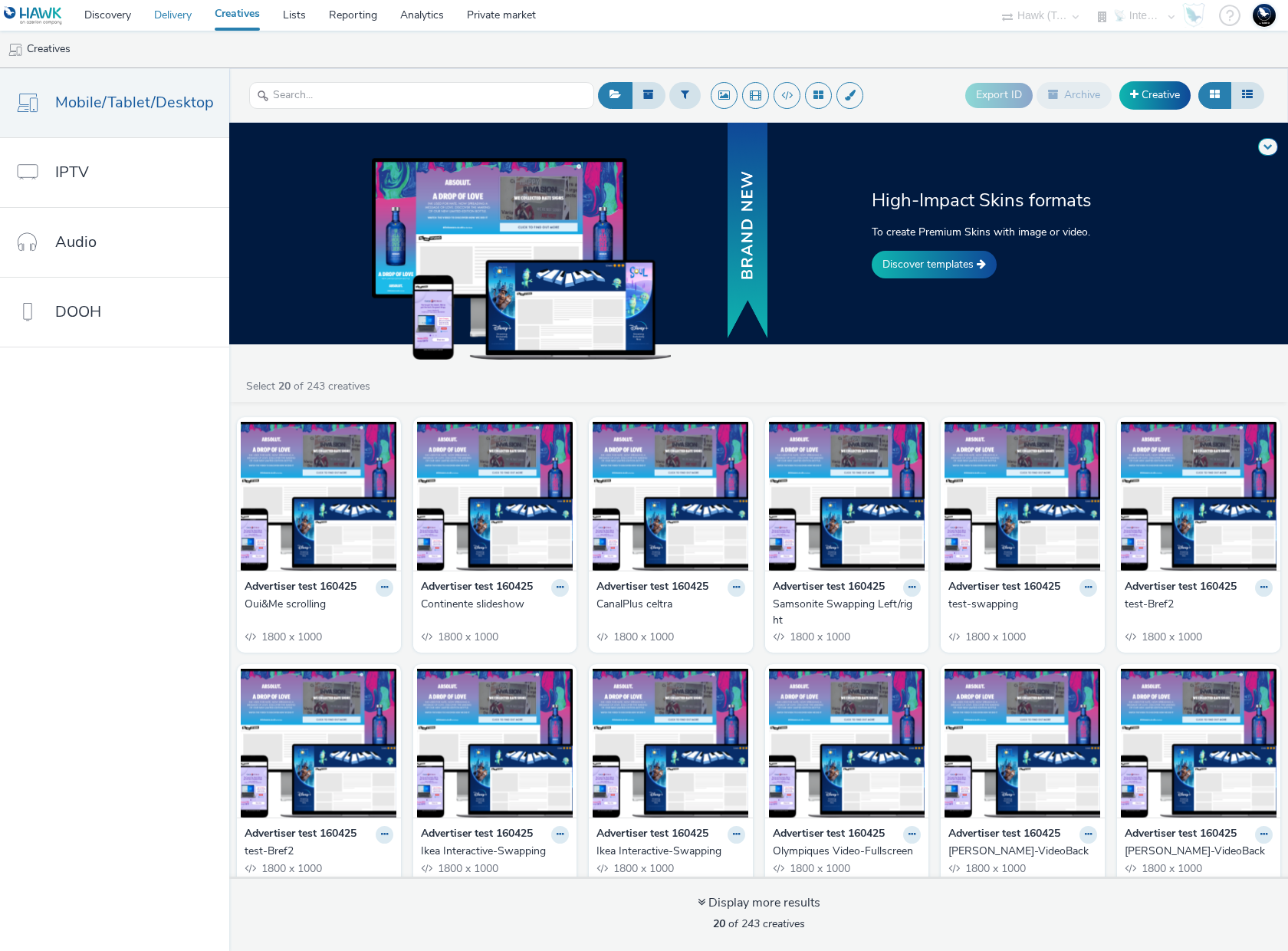
click at [155, 19] on link "Delivery" at bounding box center [173, 15] width 61 height 30
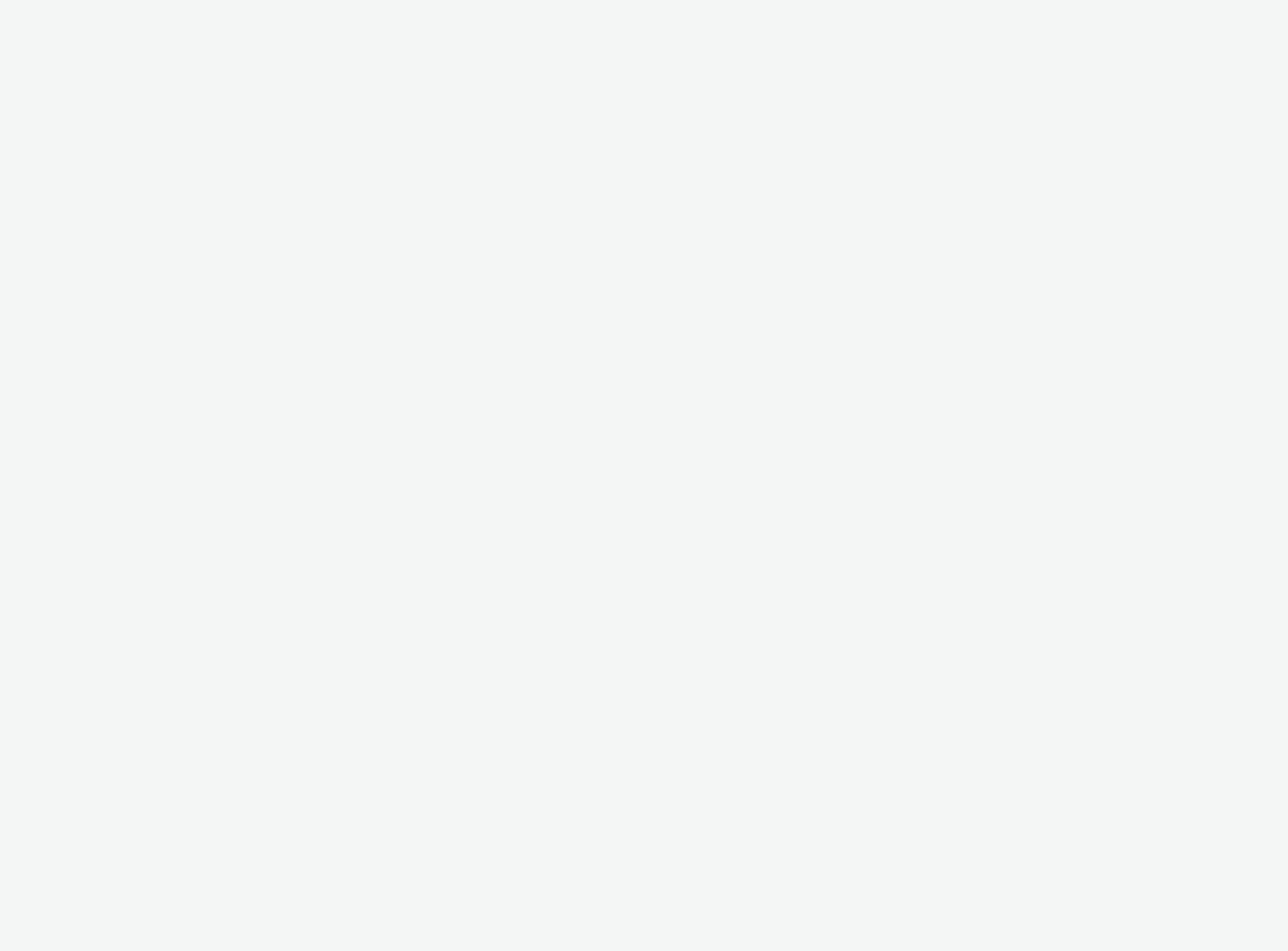
select select "2fc77e36-bb93-4aa3-9dff-dcb08e02eac6"
select select "2405a9d4-3350-4458-8d06-44f78962fa76"
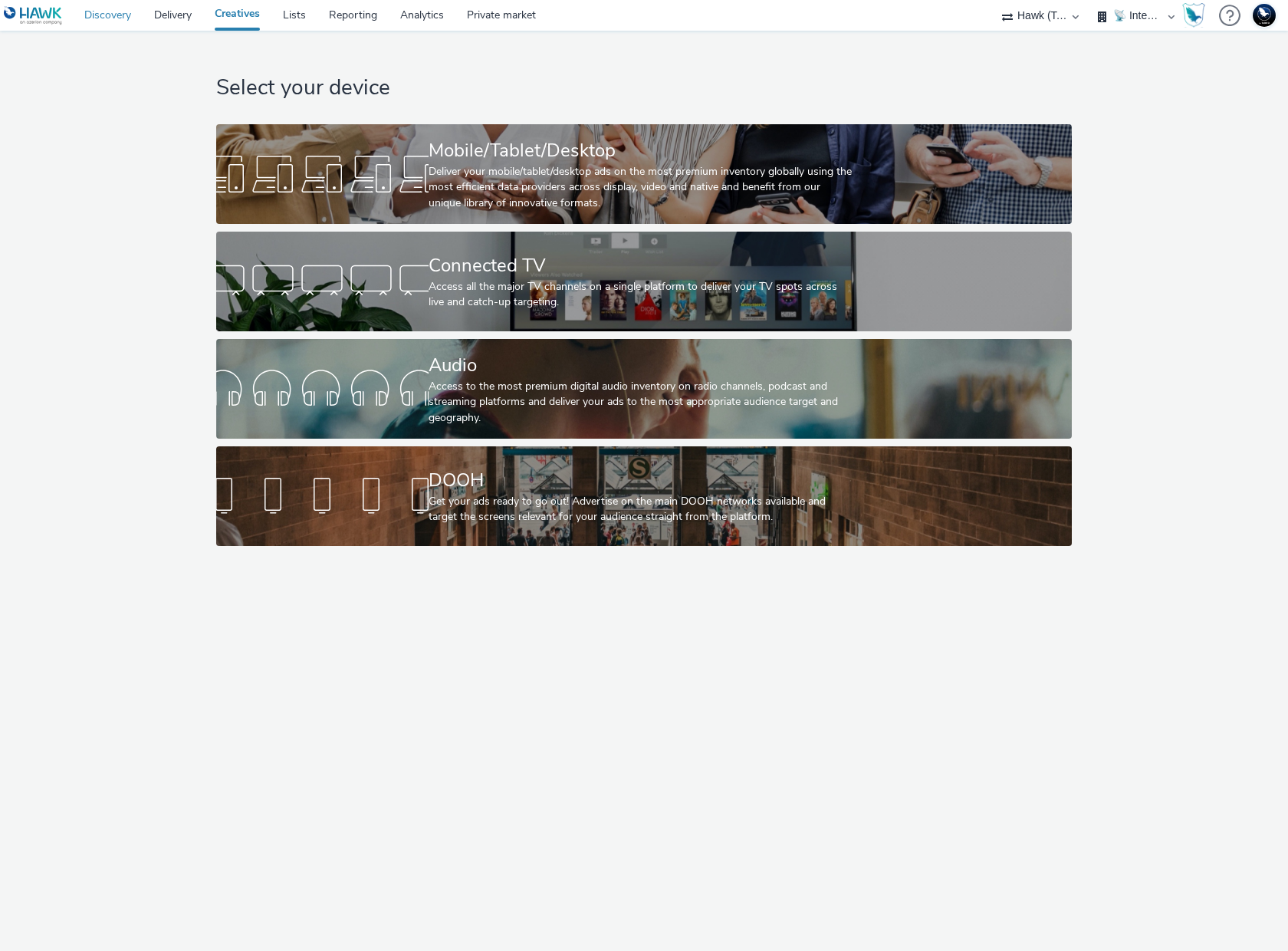
click at [94, 19] on link "Discovery" at bounding box center [107, 15] width 70 height 30
